Goal: Find specific page/section: Find specific page/section

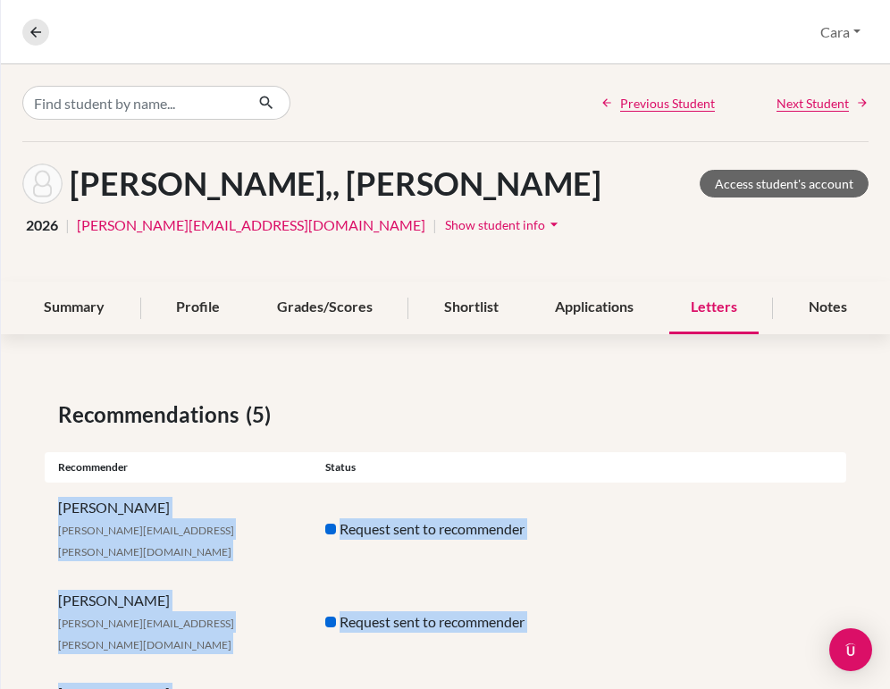
scroll to position [194, 0]
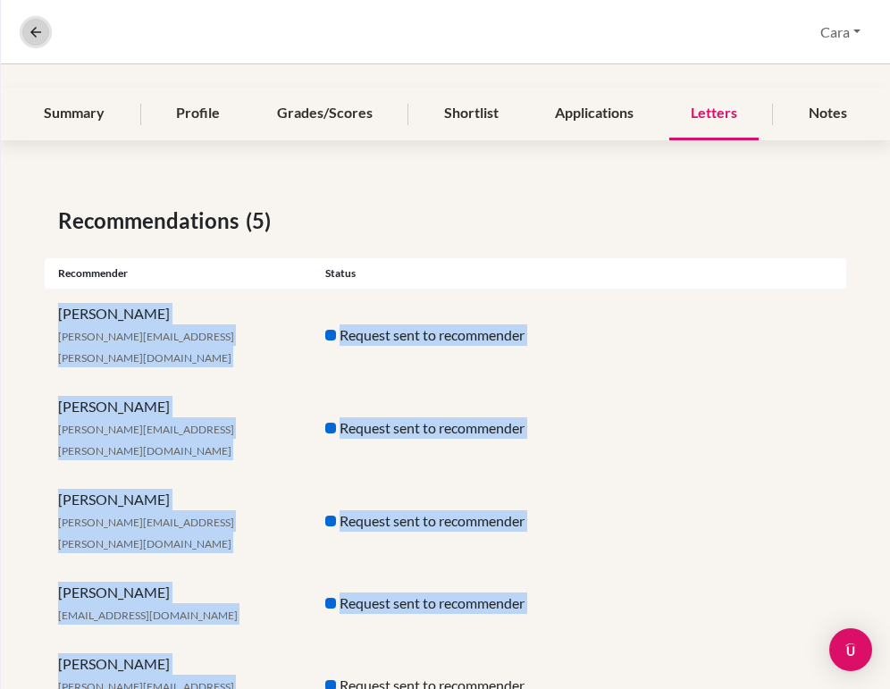
click at [36, 39] on button at bounding box center [35, 32] width 27 height 27
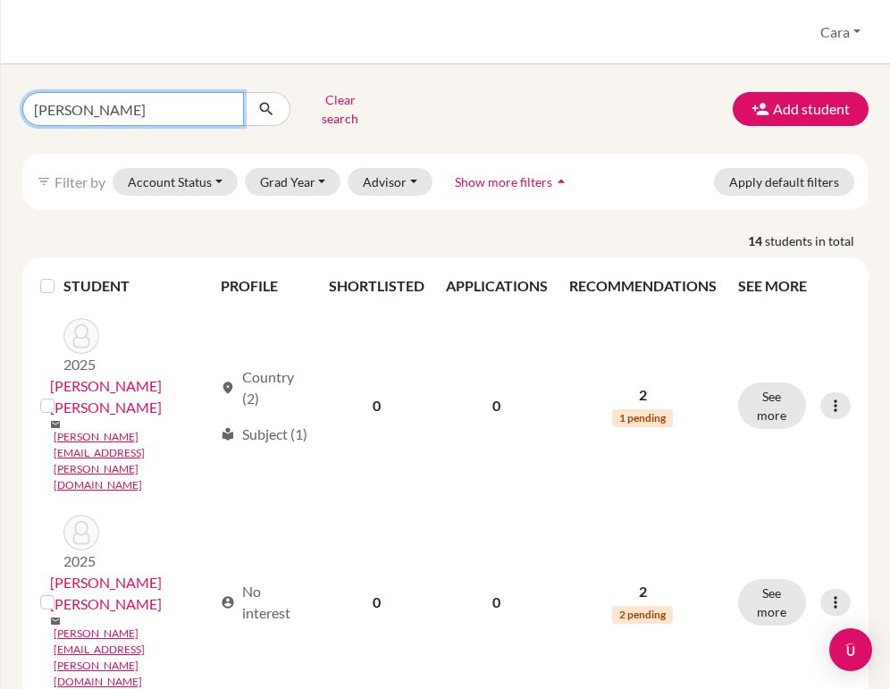
click at [171, 108] on input "[PERSON_NAME]" at bounding box center [133, 109] width 222 height 34
type input "[PERSON_NAME]"
click button "submit" at bounding box center [266, 109] width 47 height 34
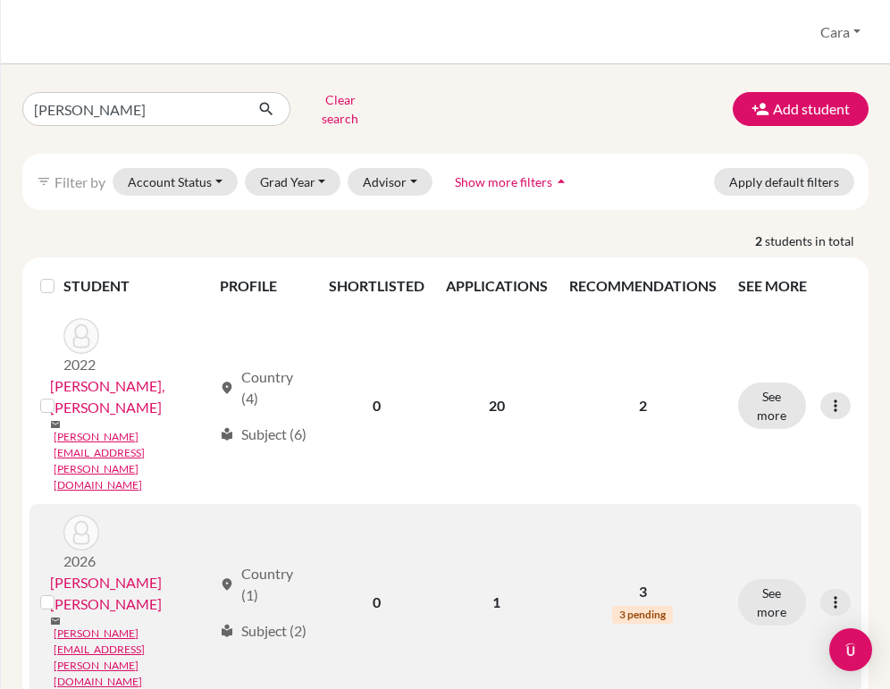
click at [172, 572] on link "[PERSON_NAME] [PERSON_NAME]" at bounding box center [131, 593] width 162 height 43
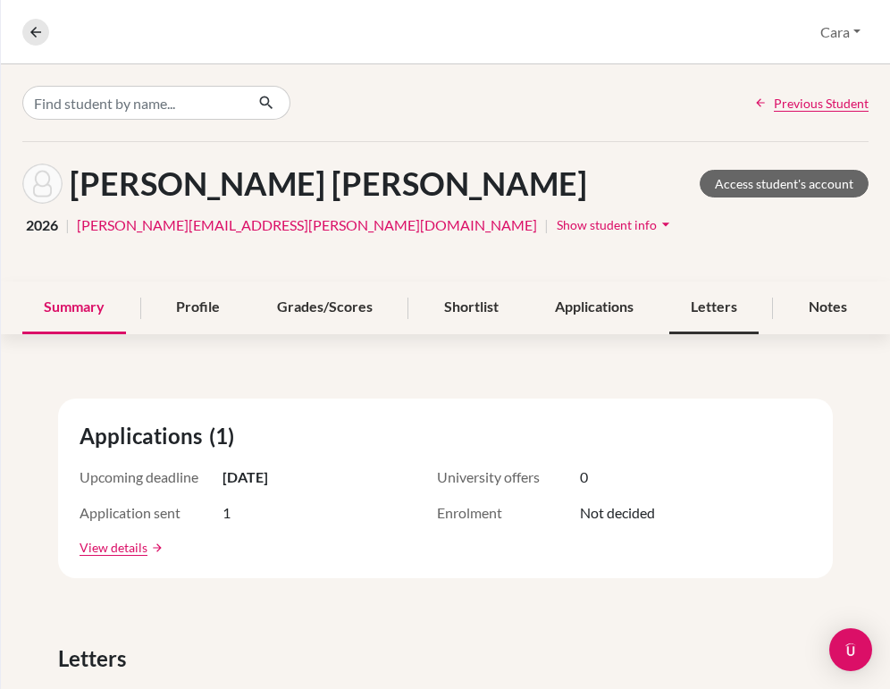
click at [712, 299] on div "Letters" at bounding box center [713, 308] width 89 height 53
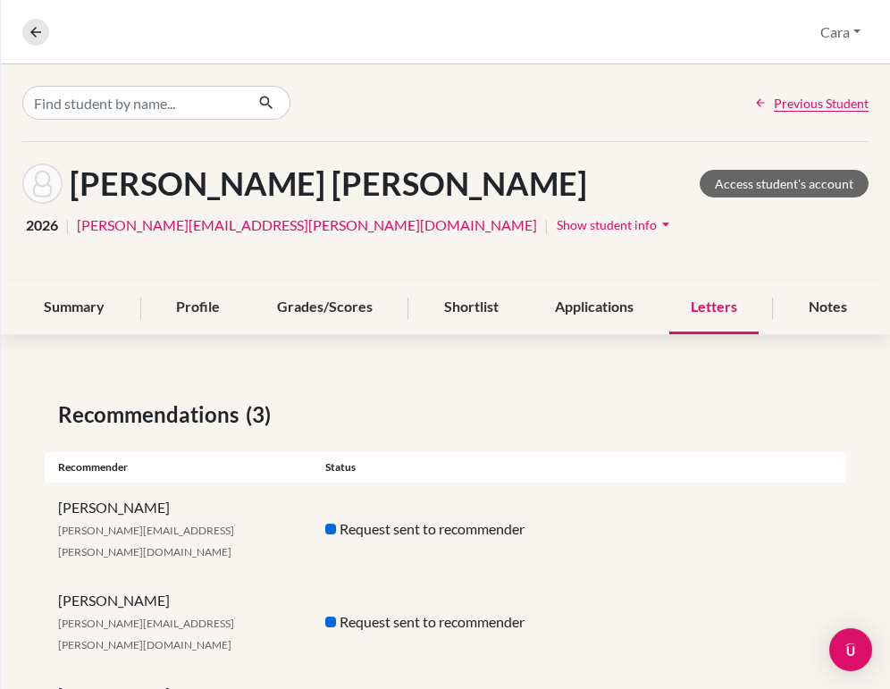
scroll to position [51, 0]
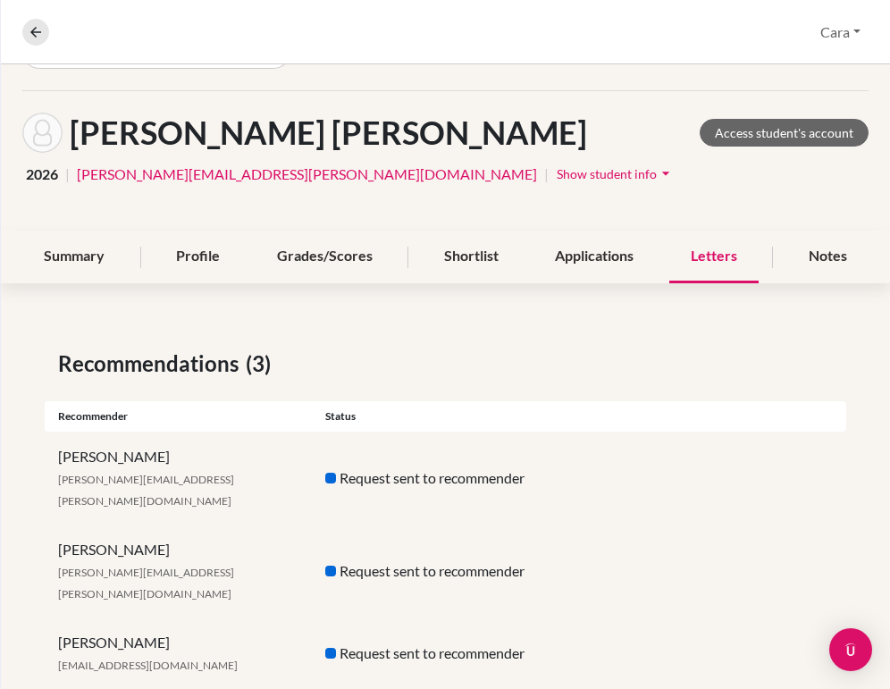
drag, startPoint x: 199, startPoint y: 598, endPoint x: 155, endPoint y: 598, distance: 44.7
click at [155, 632] on div "[PERSON_NAME] [EMAIL_ADDRESS][DOMAIN_NAME]" at bounding box center [178, 653] width 267 height 43
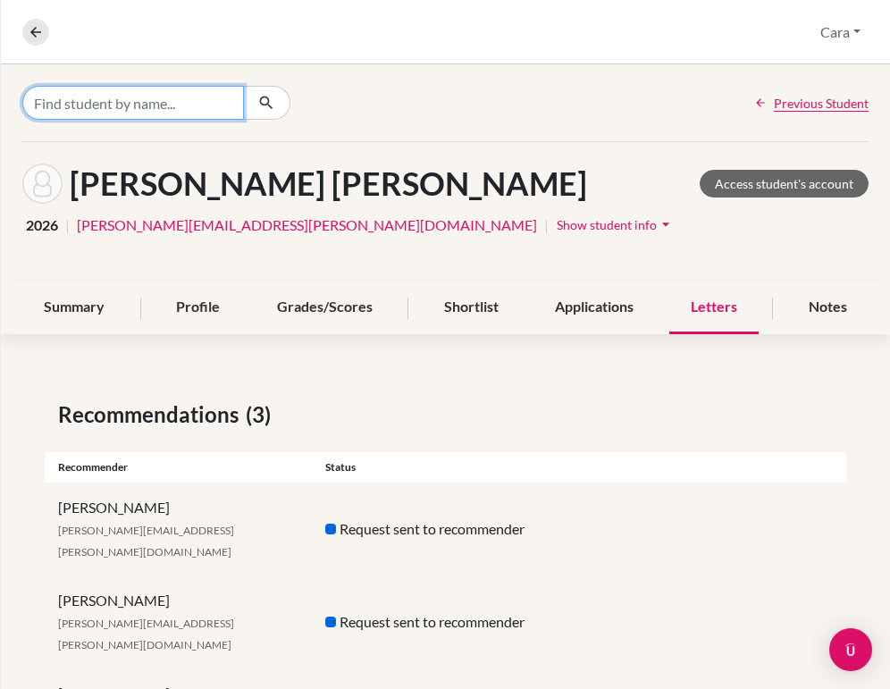
click at [217, 95] on input "Find student by name..." at bounding box center [133, 103] width 222 height 34
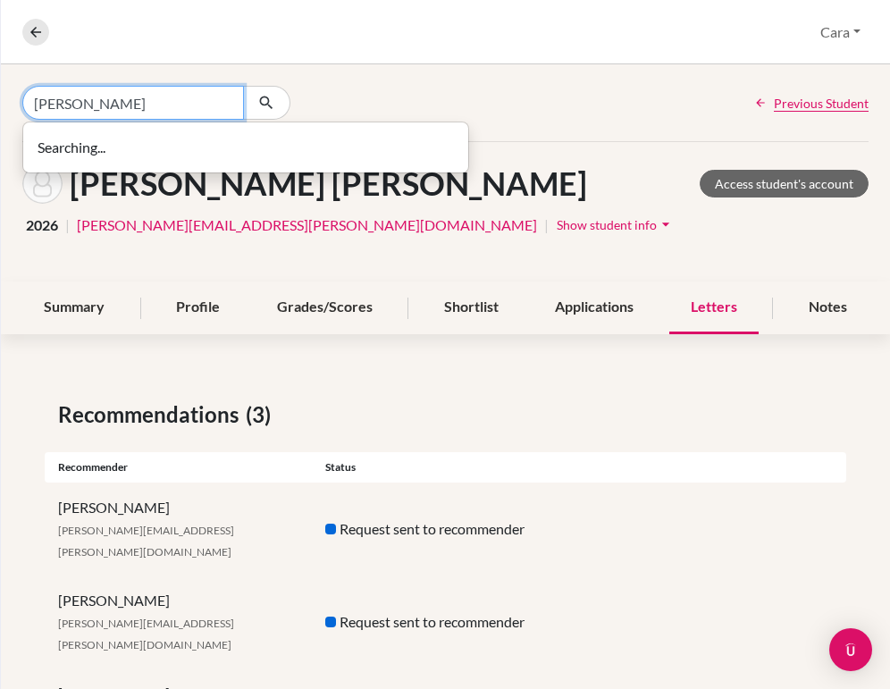
type input "[PERSON_NAME]"
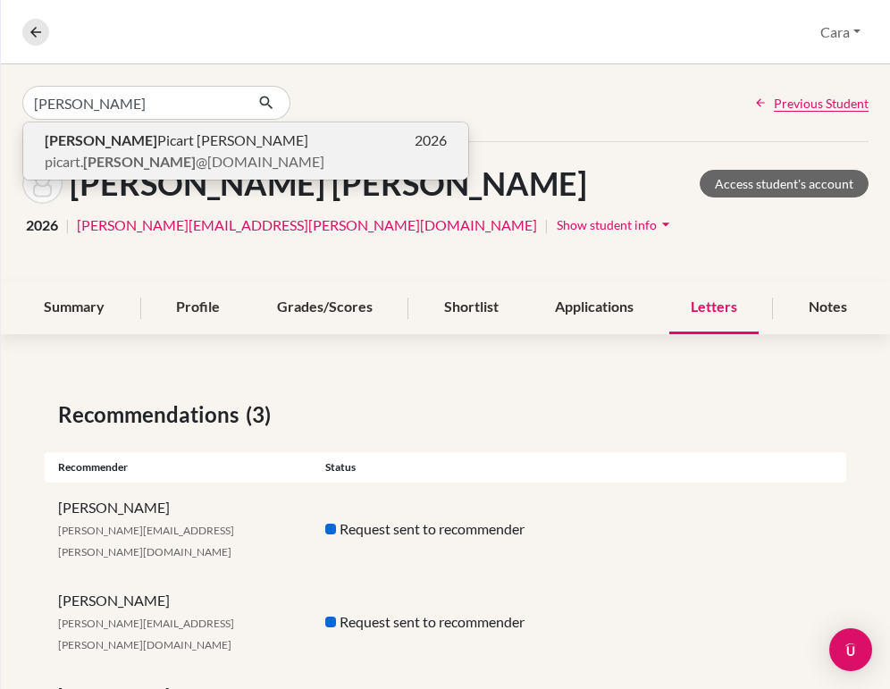
click at [278, 143] on p "[PERSON_NAME] 2026" at bounding box center [246, 140] width 402 height 21
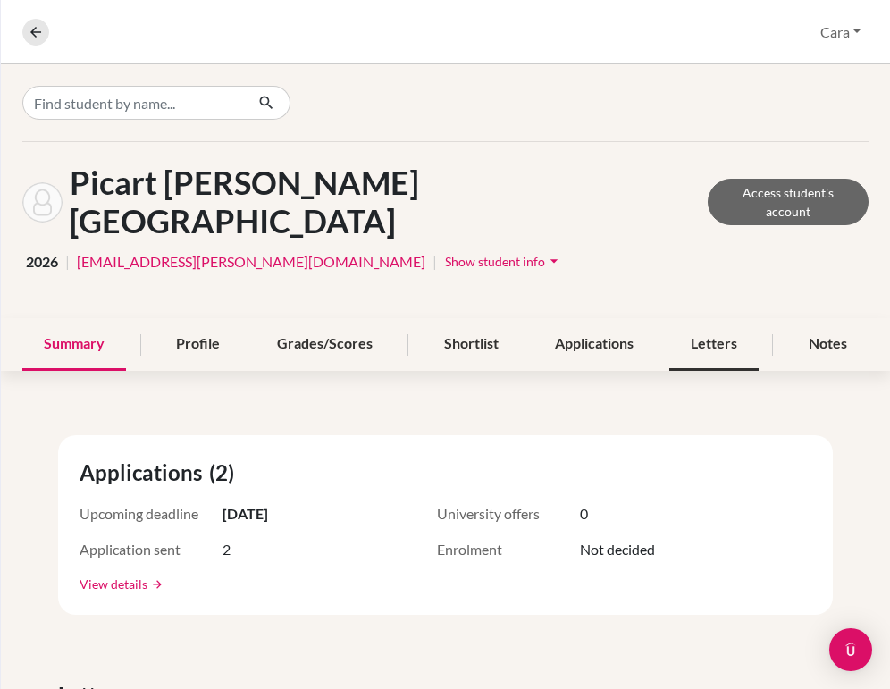
click at [712, 323] on div "Letters" at bounding box center [713, 344] width 89 height 53
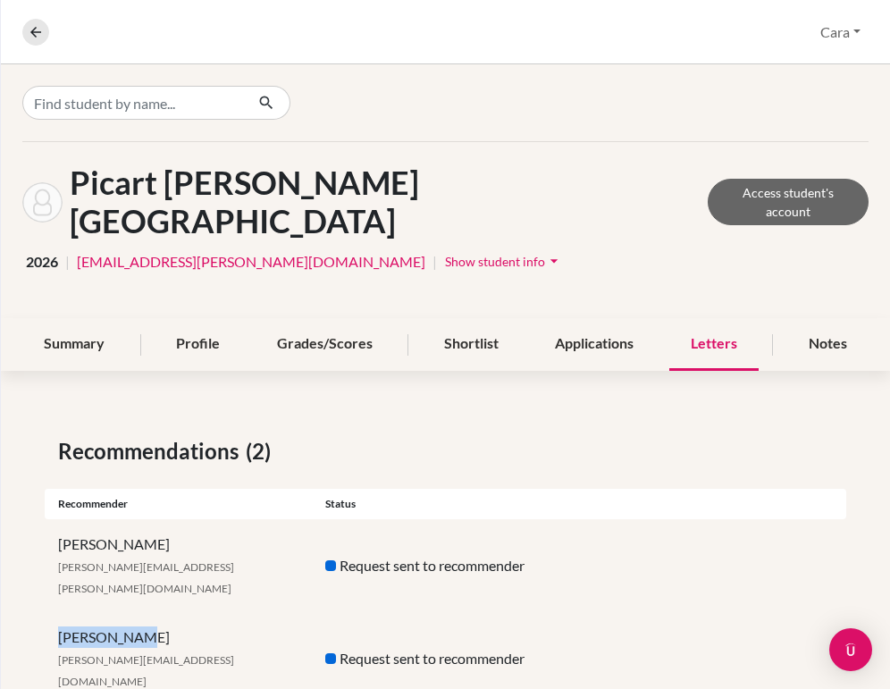
drag, startPoint x: 161, startPoint y: 576, endPoint x: 52, endPoint y: 577, distance: 109.0
click at [52, 626] on div "[PERSON_NAME] [PERSON_NAME][EMAIL_ADDRESS][DOMAIN_NAME]" at bounding box center [178, 658] width 267 height 64
copy div "[PERSON_NAME]"
